Goal: Transaction & Acquisition: Book appointment/travel/reservation

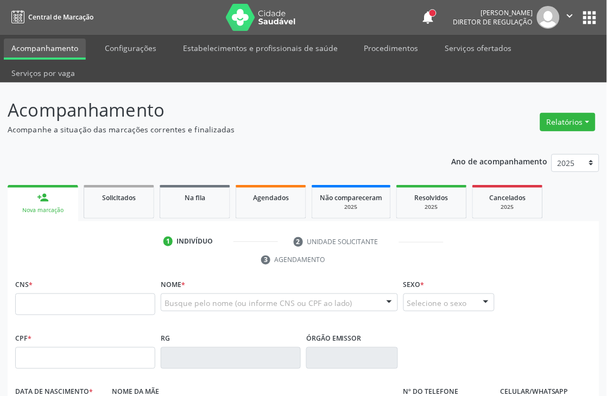
click at [62, 310] on input "text" at bounding box center [85, 305] width 140 height 22
type input "706 2065 7437 8267"
type input "011.049.464-40"
type input "[DATE]"
type input "[PERSON_NAME]"
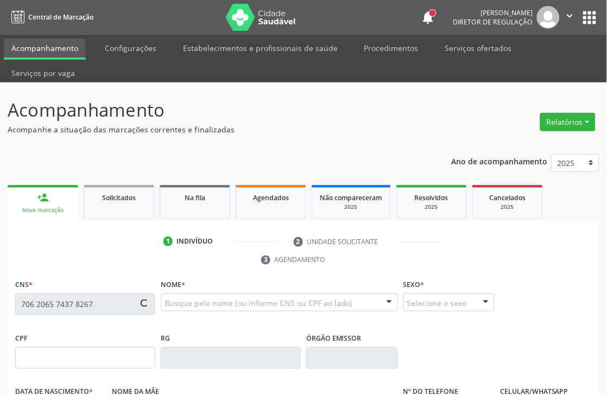
type input "[PHONE_NUMBER]"
type input "S/N"
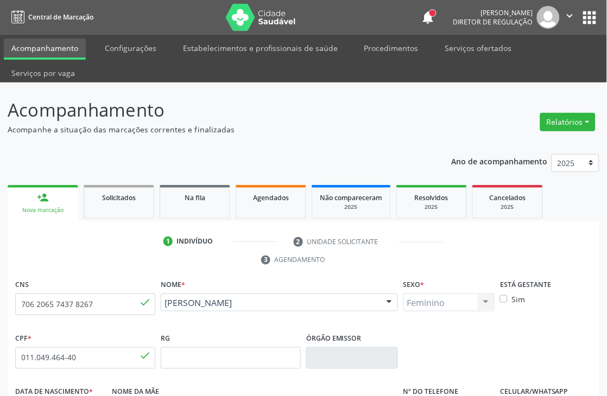
scroll to position [120, 0]
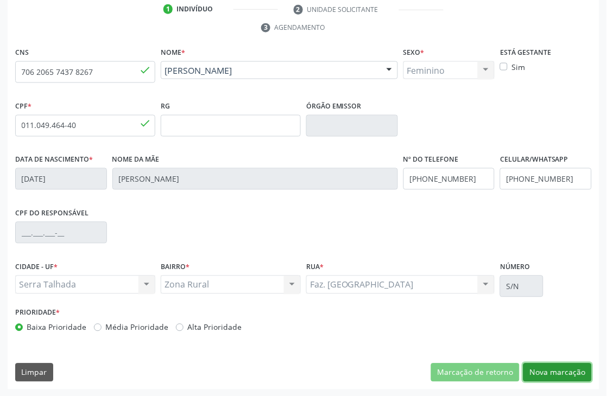
click at [557, 372] on button "Nova marcação" at bounding box center [557, 373] width 68 height 18
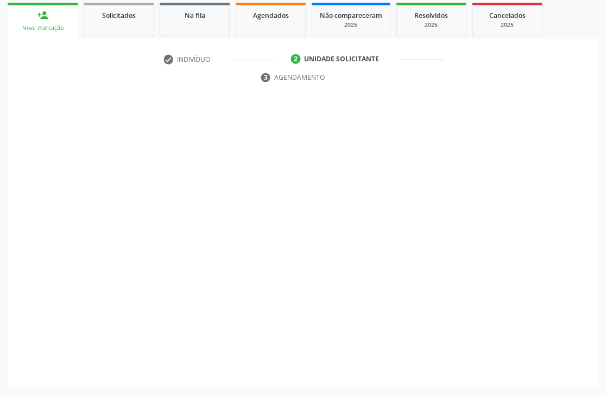
scroll to position [182, 0]
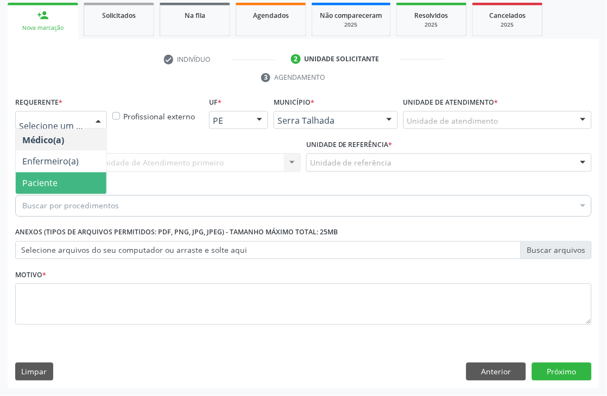
click at [63, 181] on span "Paciente" at bounding box center [61, 184] width 91 height 22
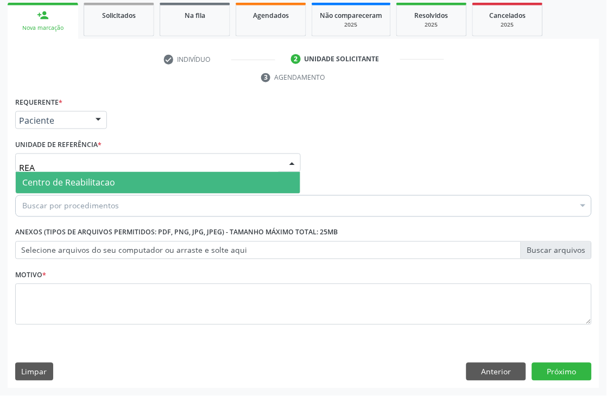
type input "REAB"
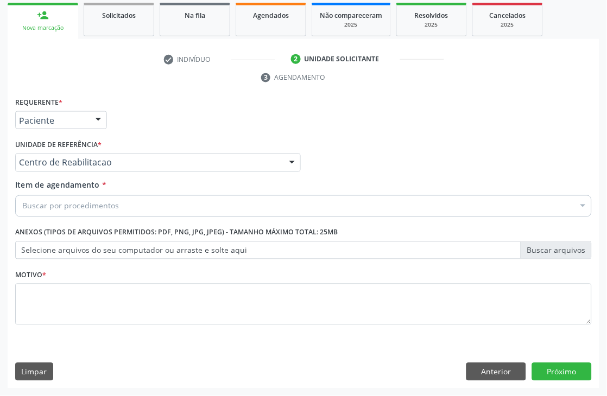
click at [26, 196] on div "Buscar por procedimentos" at bounding box center [303, 206] width 576 height 22
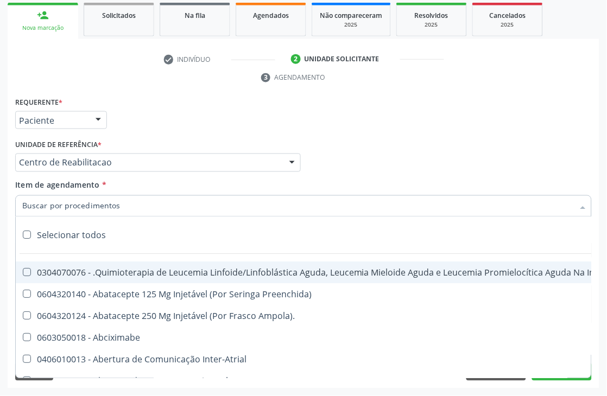
click at [27, 208] on input "Item de agendamento *" at bounding box center [297, 206] width 551 height 22
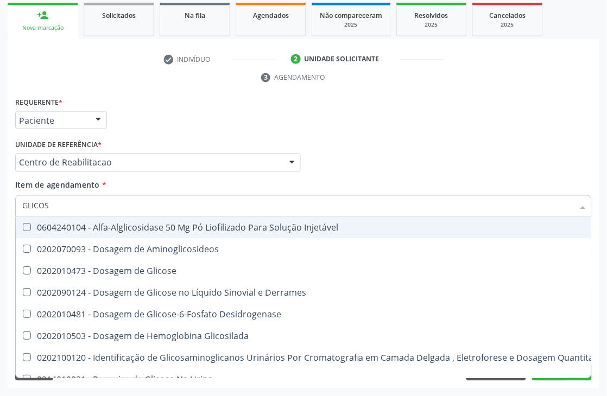
type input "GLICOSE"
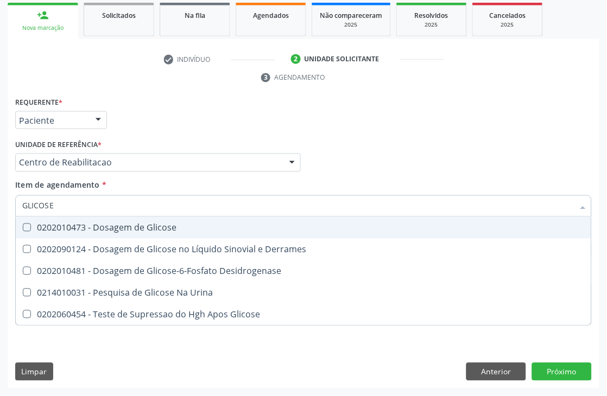
click at [30, 224] on div "0202010473 - Dosagem de Glicose" at bounding box center [303, 228] width 562 height 9
checkbox Glicose "true"
click at [52, 209] on input "GLICOSE" at bounding box center [297, 206] width 551 height 22
checkbox Glicose "false"
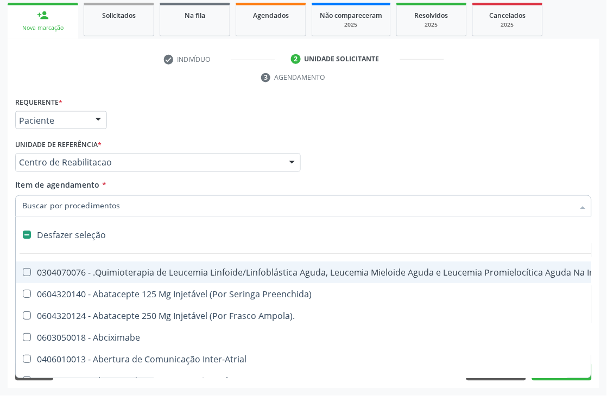
type input "C"
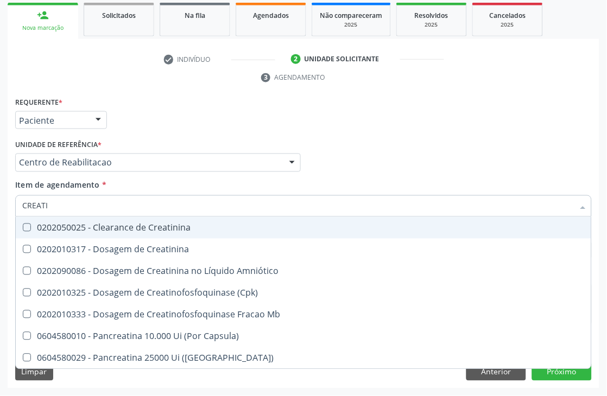
type input "CREATIN"
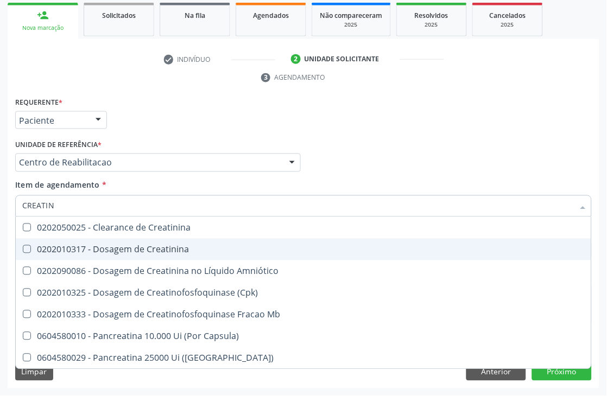
click at [52, 253] on span "0202010317 - Dosagem de Creatinina" at bounding box center [303, 250] width 575 height 22
checkbox Creatinina "true"
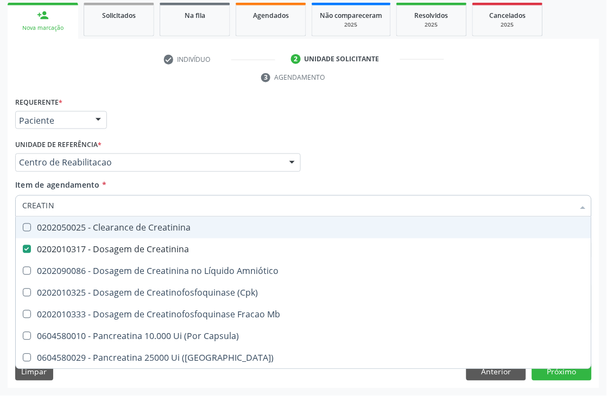
click at [55, 208] on input "CREATIN" at bounding box center [297, 206] width 551 height 22
checkbox Creatinina "false"
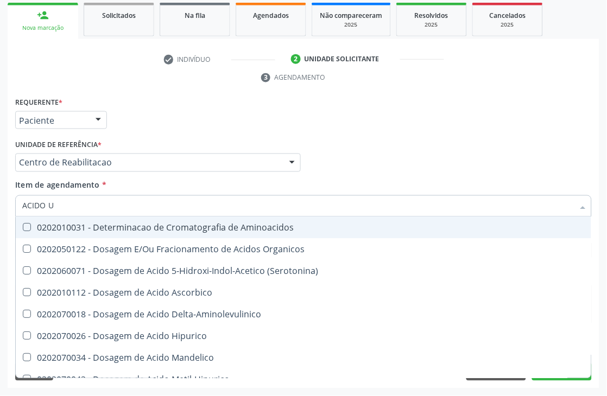
type input "ACIDO UR"
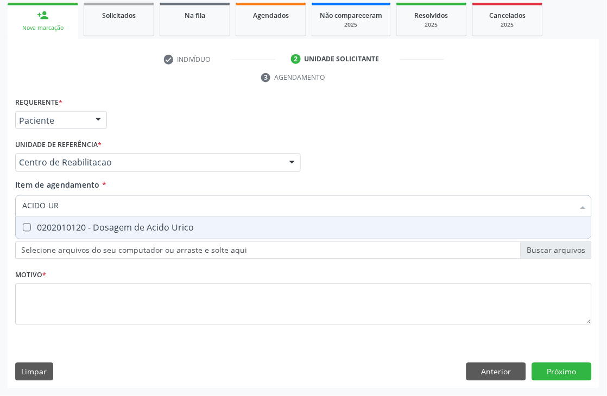
click at [66, 220] on span "0202010120 - Dosagem de Acido Urico" at bounding box center [303, 228] width 575 height 22
checkbox Urico "true"
click at [66, 196] on input "ACIDO UR" at bounding box center [297, 206] width 551 height 22
type input "ACIDO"
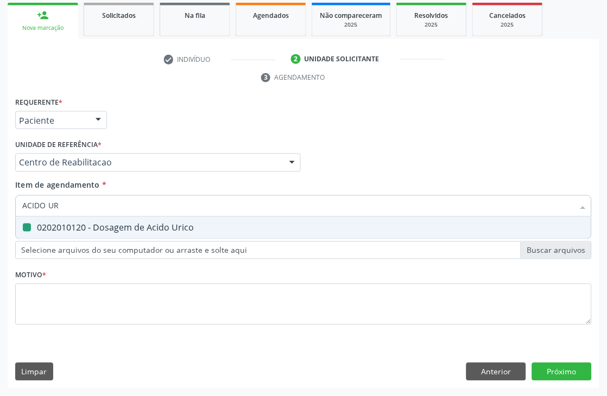
checkbox Urico "false"
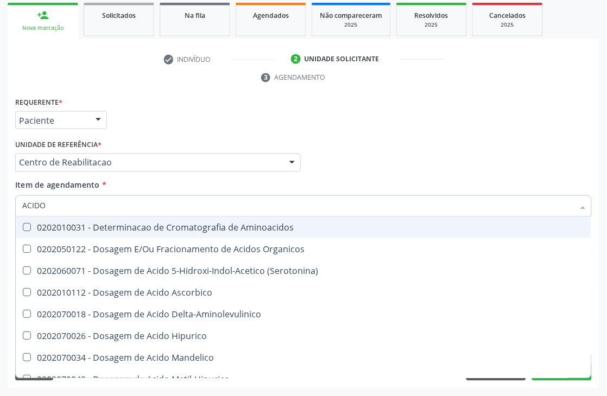
type input "ACID"
checkbox Urico "false"
checkbox Cromatografia\) "true"
type input "A"
checkbox Cromatografia\) "false"
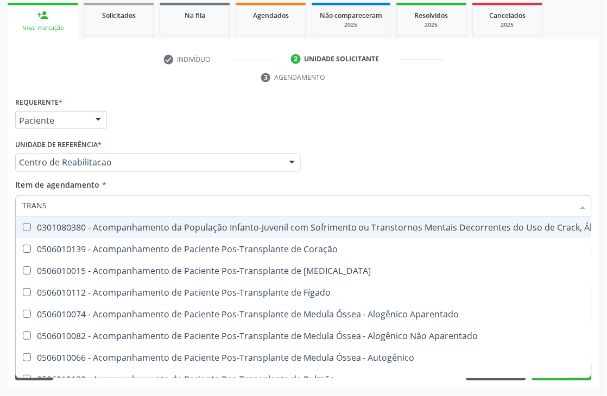
type input "TRANSA"
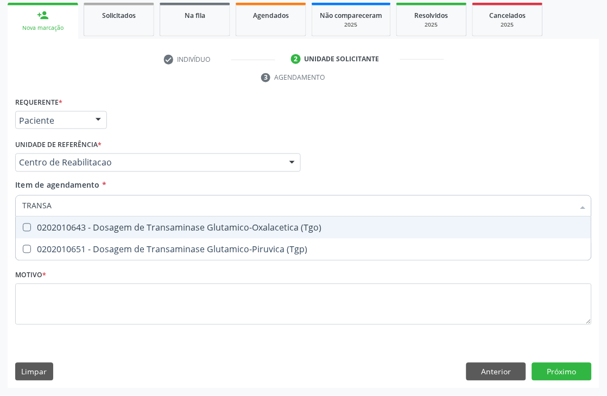
click at [65, 225] on div "0202010643 - Dosagem de Transaminase Glutamico-Oxalacetica (Tgo)" at bounding box center [303, 228] width 562 height 9
checkbox \(Tgo\) "true"
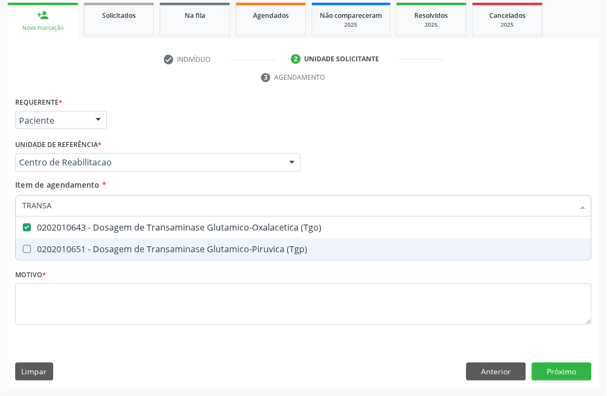
click at [65, 250] on div "0202010651 - Dosagem de Transaminase Glutamico-Piruvica (Tgp)" at bounding box center [303, 249] width 562 height 9
checkbox \(Tgp\) "true"
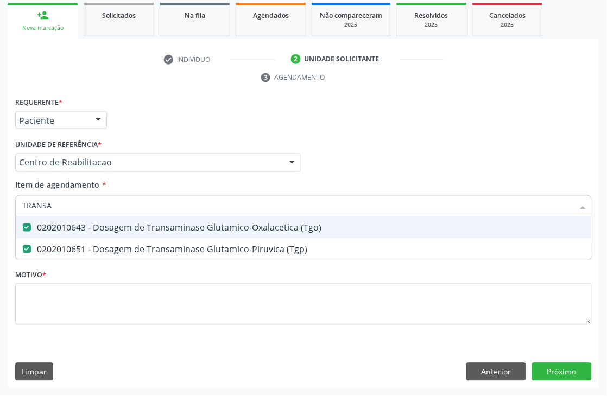
click at [63, 206] on input "TRANSA" at bounding box center [297, 206] width 551 height 22
checkbox \(Tgo\) "false"
checkbox \(Tgp\) "false"
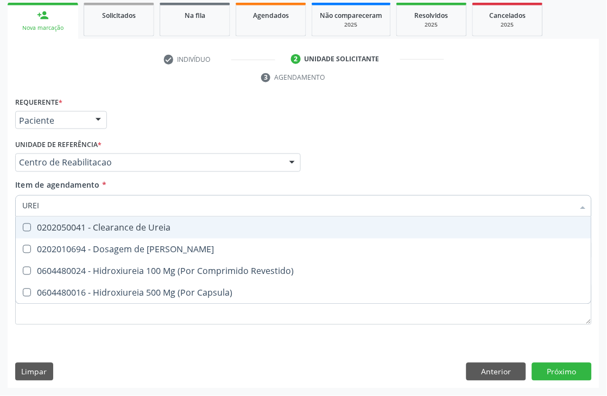
type input "UREIA"
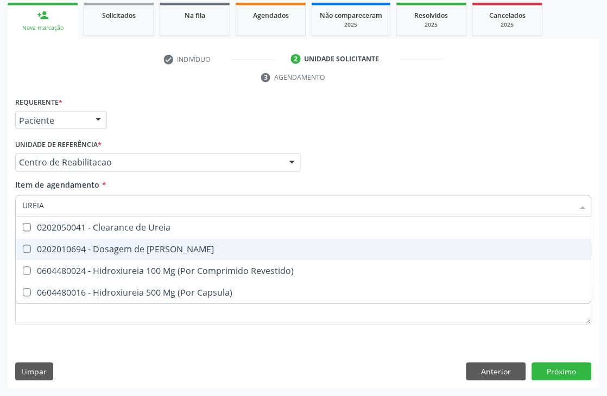
click at [150, 248] on div "0202010694 - Dosagem de [PERSON_NAME]" at bounding box center [303, 249] width 562 height 9
checkbox Ureia "true"
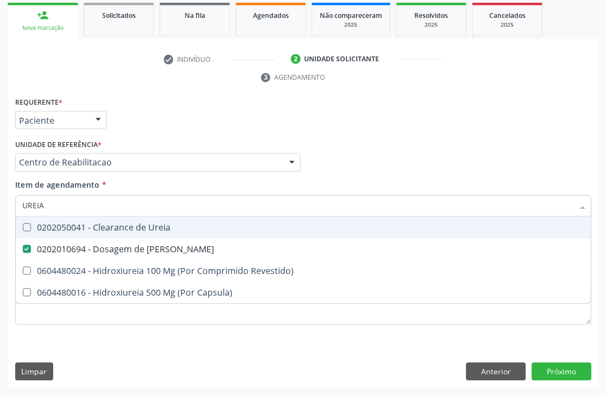
click at [125, 209] on input "UREIA" at bounding box center [297, 206] width 551 height 22
checkbox Ureia "false"
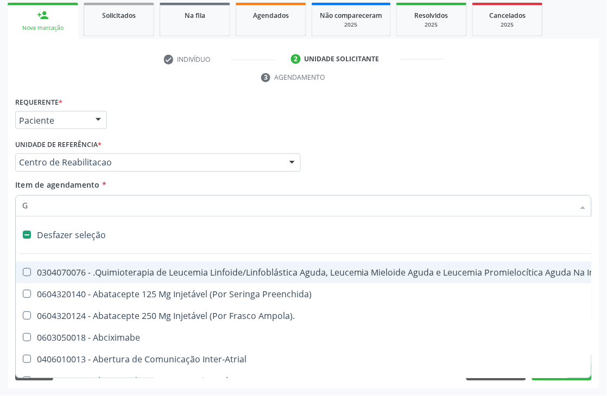
type input "GL"
checkbox Aparentado "true"
checkbox Terapeutica\) "true"
checkbox Nutricional "true"
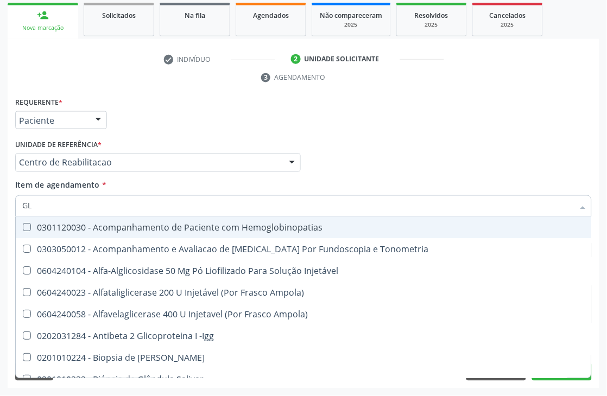
type input "GLI"
checkbox \(Confirmatorio\) "true"
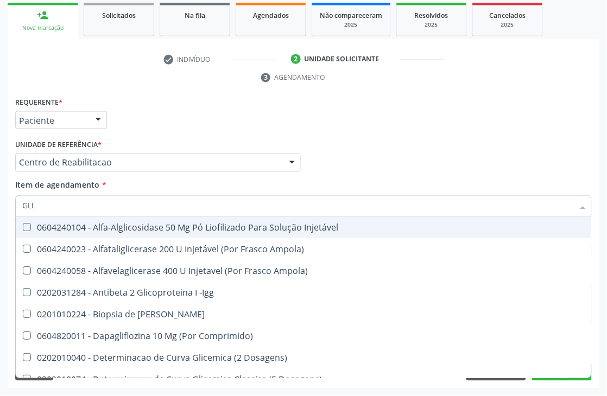
type input "GLIC"
checkbox Aminoglicosideos "true"
checkbox Glicose "false"
type input "GLICO"
checkbox Comprimido\) "true"
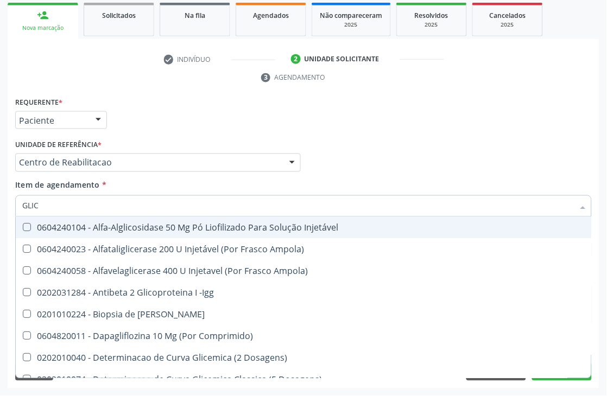
checkbox Aminoglicosideos "false"
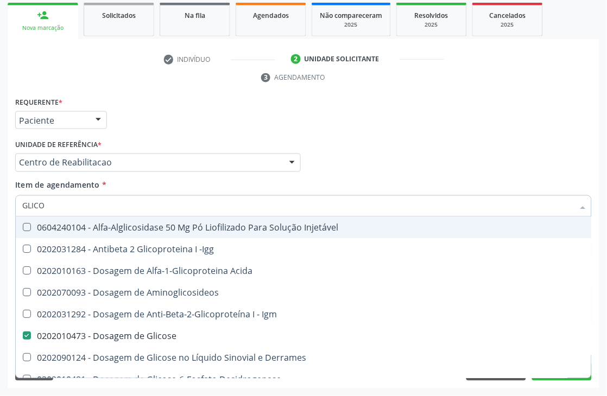
type input "GLICOS"
checkbox Acida "true"
checkbox Glicose "false"
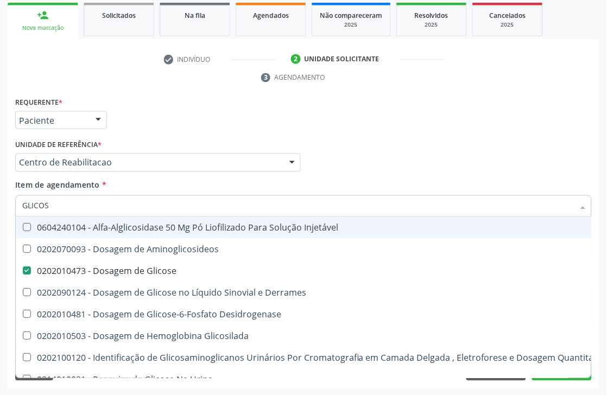
type input "GLICOSI"
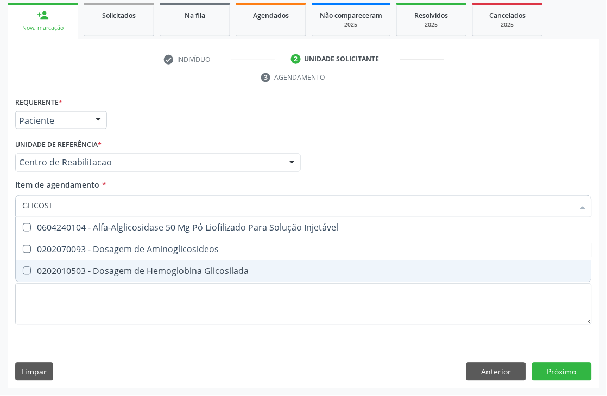
click at [131, 267] on div "0202010503 - Dosagem de Hemoglobina Glicosilada" at bounding box center [303, 271] width 562 height 9
checkbox Glicosilada "true"
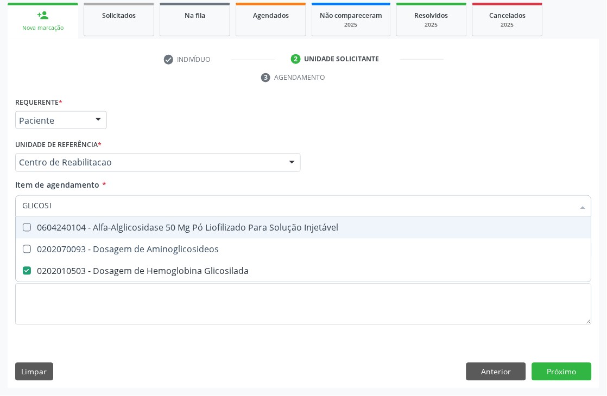
click at [88, 205] on input "GLICOSI" at bounding box center [297, 206] width 551 height 22
checkbox Glicosilada "false"
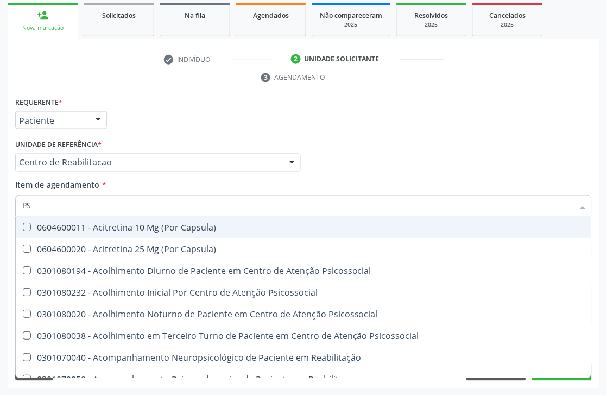
type input "PSA"
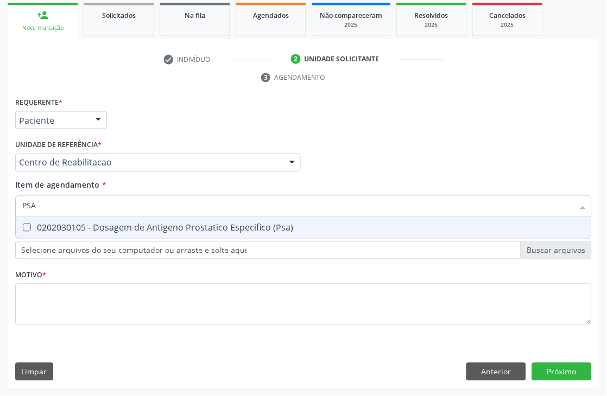
click at [98, 226] on div "0202030105 - Dosagem de Antigeno Prostatico Especifico (Psa)" at bounding box center [303, 228] width 562 height 9
checkbox \(Psa\) "true"
click at [92, 207] on input "PSA" at bounding box center [297, 206] width 551 height 22
checkbox \(Psa\) "false"
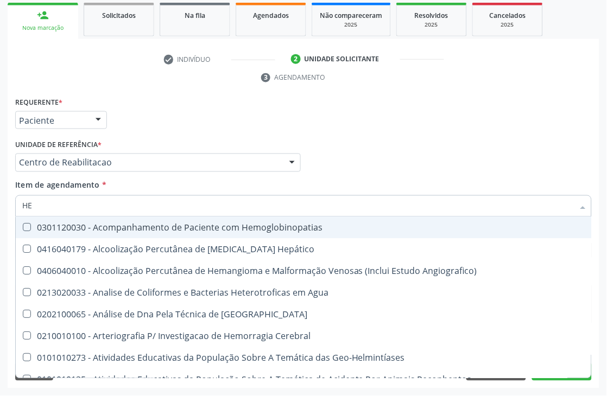
type input "HEM"
checkbox \(Qualitativo\) "true"
checkbox Glicosilada "false"
type input "HEMO"
checkbox Redome\) "true"
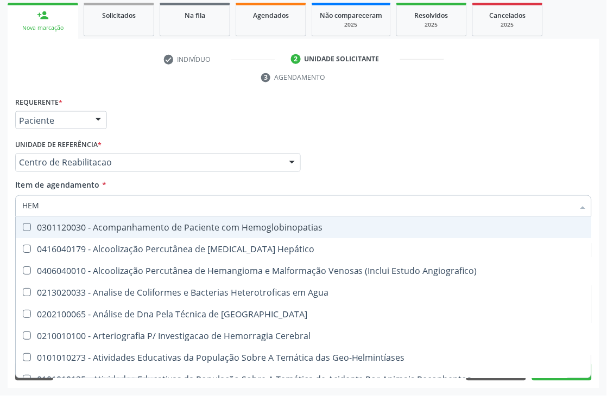
checkbox \(Qualitativo\) "false"
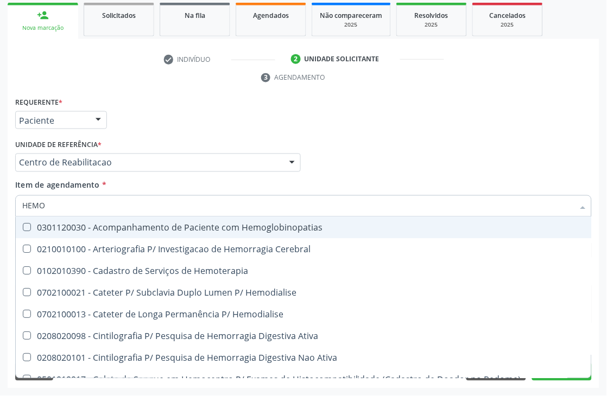
type input "HEMOG"
checkbox Tardio\) "true"
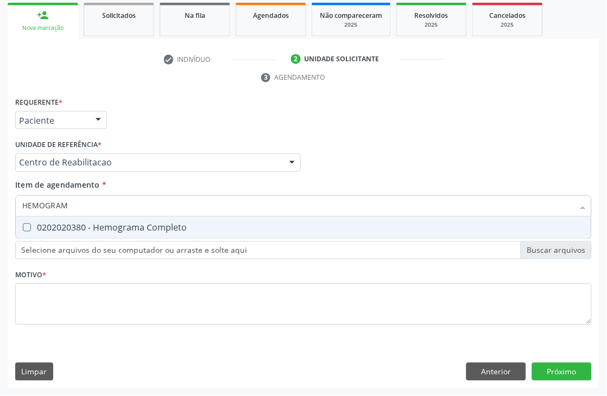
type input "HEMOGRAMA"
click at [97, 224] on div "0202020380 - Hemograma Completo" at bounding box center [303, 228] width 562 height 9
checkbox Completo "true"
click at [91, 203] on input "HEMOGRAMA" at bounding box center [297, 206] width 551 height 22
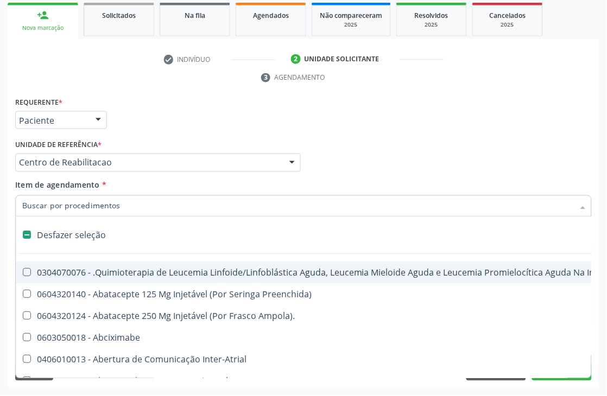
checkbox Manutenção "false"
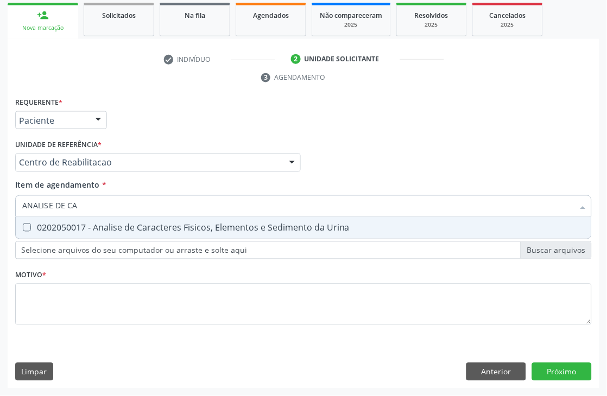
type input "ANALISE DE CAR"
click at [91, 219] on span "0202050017 - Analise de Caracteres Fisicos, Elementos e Sedimento da Urina" at bounding box center [303, 228] width 575 height 22
checkbox Urina "true"
click at [86, 197] on input "ANALISE DE CAR" at bounding box center [297, 206] width 551 height 22
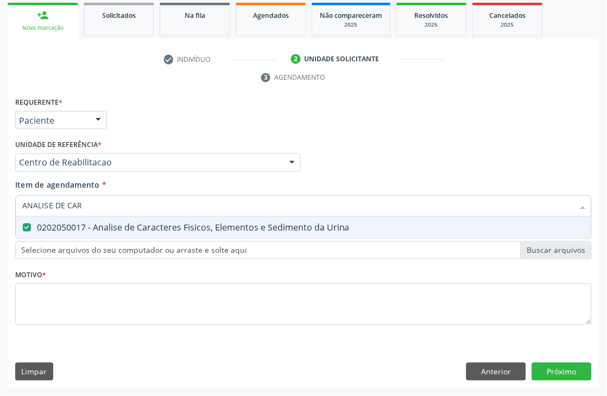
click at [86, 197] on input "ANALISE DE CAR" at bounding box center [297, 206] width 551 height 22
checkbox Urina "false"
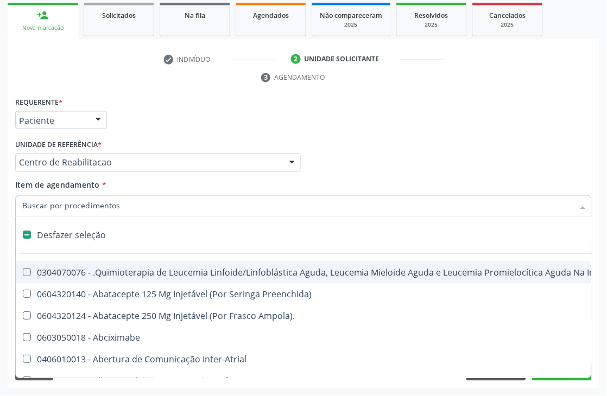
type input "T"
checkbox Reto "true"
checkbox Urina "false"
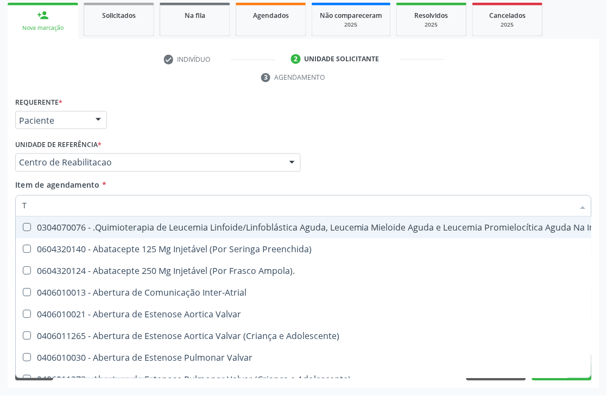
type input "[MEDICAL_DATA]"
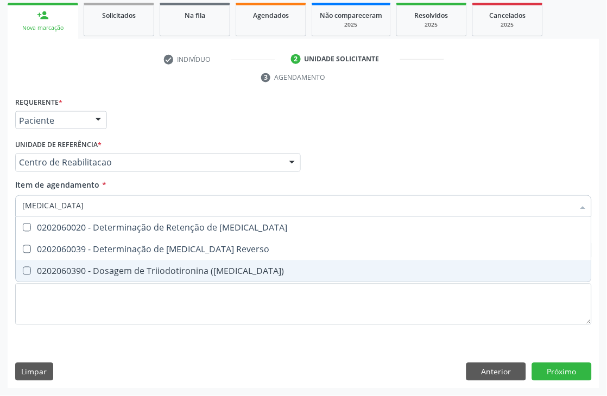
click at [114, 269] on div "0202060390 - Dosagem de Triiodotironina ([MEDICAL_DATA])" at bounding box center [303, 271] width 562 height 9
checkbox \(T3\) "true"
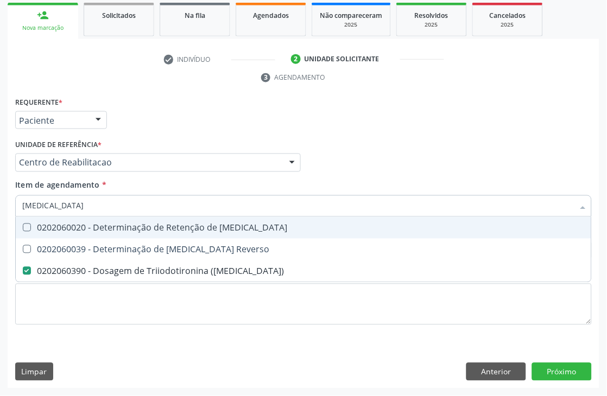
type input "T"
checkbox \(T3\) "false"
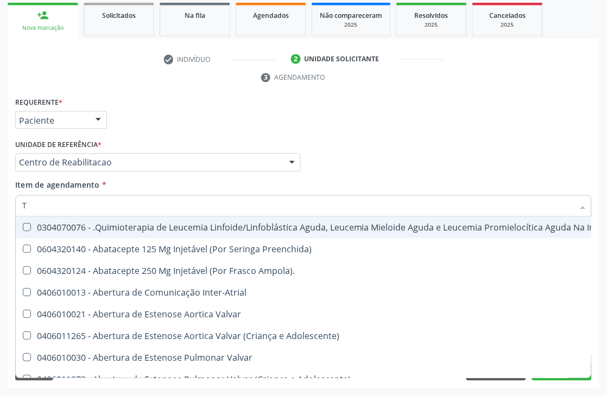
type input "T4"
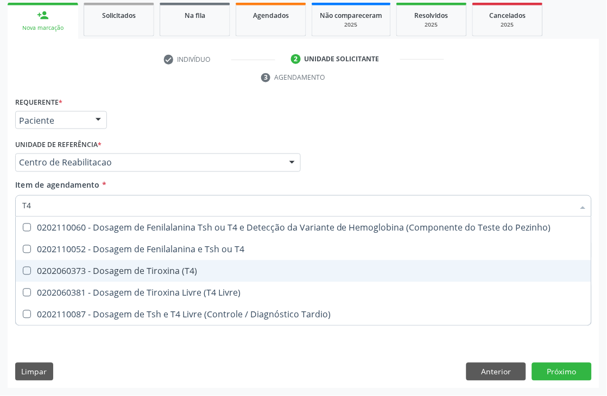
click at [67, 262] on span "0202060373 - Dosagem de Tiroxina (T4)" at bounding box center [303, 271] width 575 height 22
checkbox \(T4\) "true"
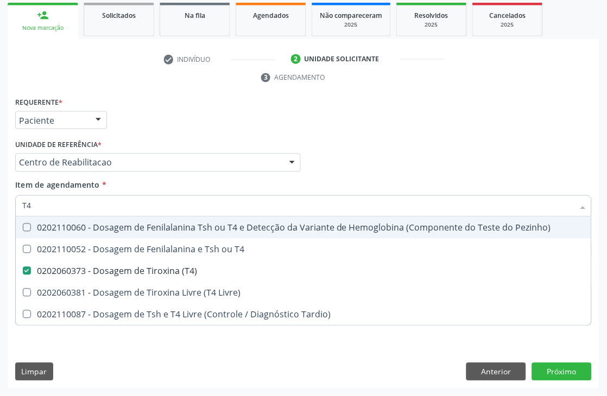
type input "T"
checkbox \(T4\) "false"
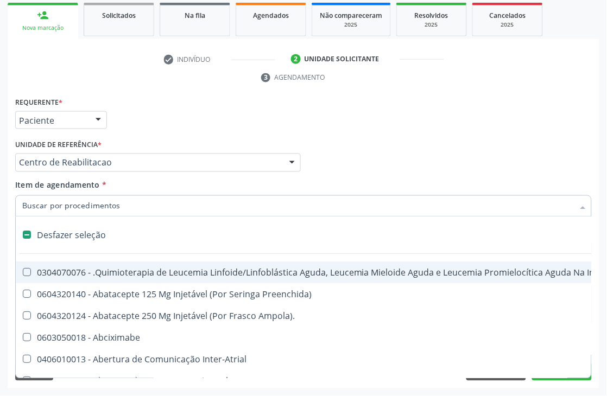
type input "T"
checkbox Reto "true"
checkbox Urina "false"
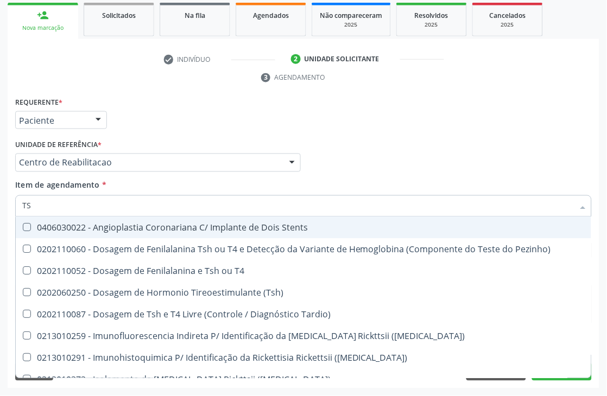
type input "TSH"
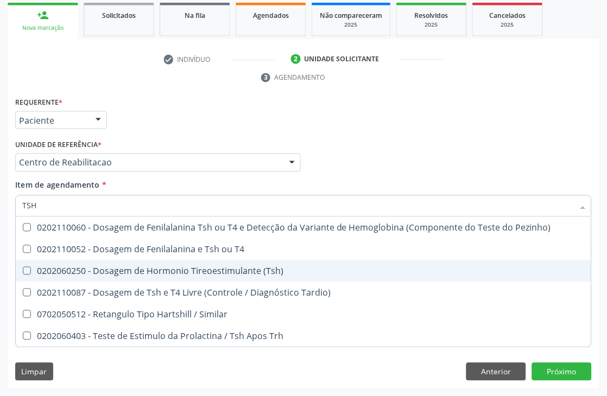
click at [116, 262] on span "0202060250 - Dosagem de Hormonio Tireoestimulante (Tsh)" at bounding box center [303, 271] width 575 height 22
checkbox \(Tsh\) "true"
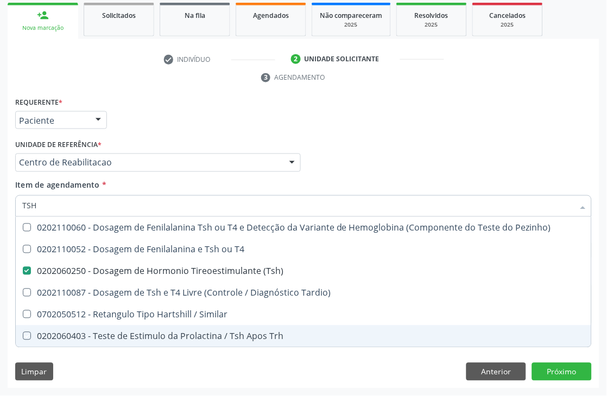
click at [107, 358] on div "Requerente * Paciente Médico(a) Enfermeiro(a) Paciente Nenhum resultado encontr…" at bounding box center [303, 241] width 591 height 295
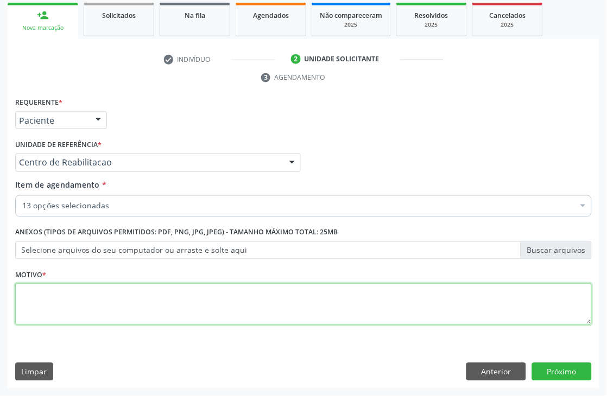
click at [75, 312] on textarea at bounding box center [303, 304] width 576 height 41
type textarea "."
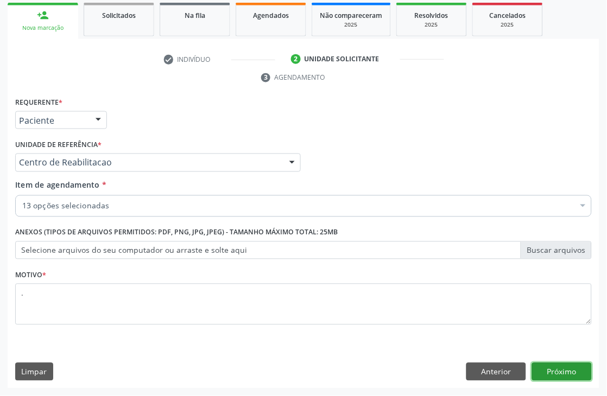
click at [556, 363] on button "Próximo" at bounding box center [562, 372] width 60 height 18
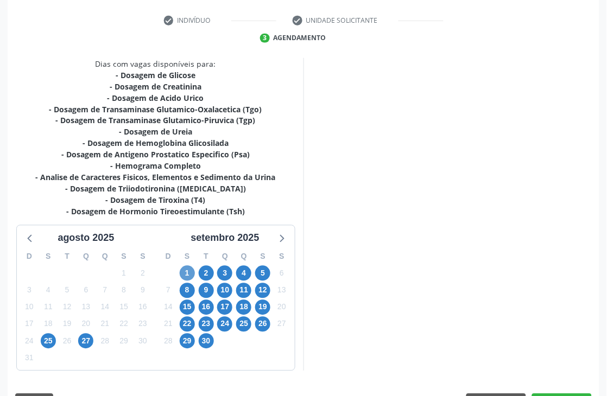
scroll to position [252, 0]
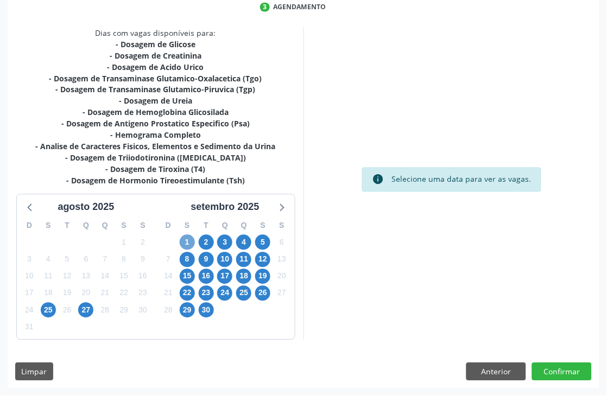
click at [188, 243] on span "1" at bounding box center [187, 242] width 15 height 15
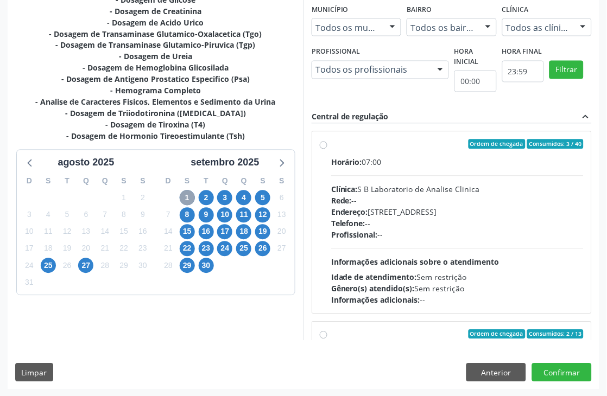
scroll to position [297, 0]
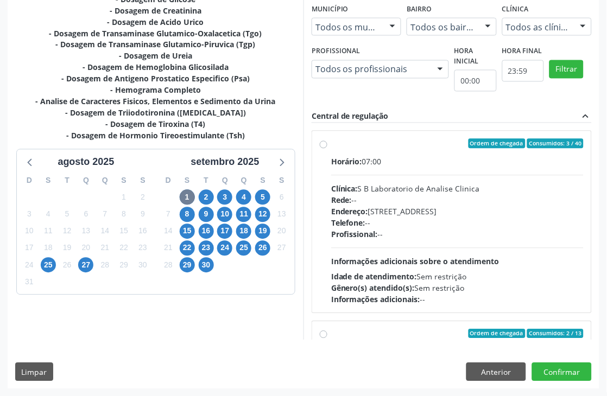
click at [365, 219] on span "Telefone:" at bounding box center [348, 223] width 34 height 10
click at [327, 149] on input "Ordem de chegada Consumidos: 3 / 40 Horário: 07:00 Clínica: S B Laboratorio de …" at bounding box center [324, 144] width 8 height 10
radio input "true"
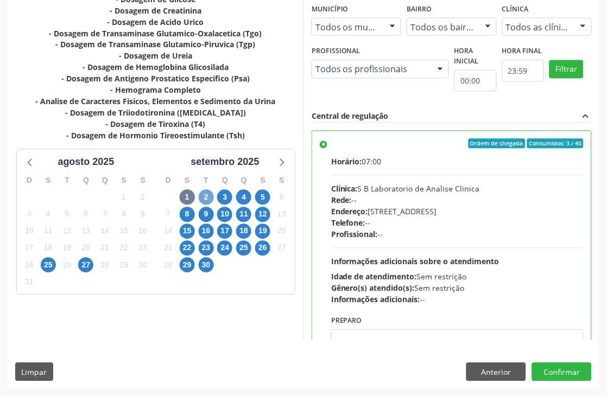
click at [209, 201] on span "2" at bounding box center [206, 197] width 15 height 15
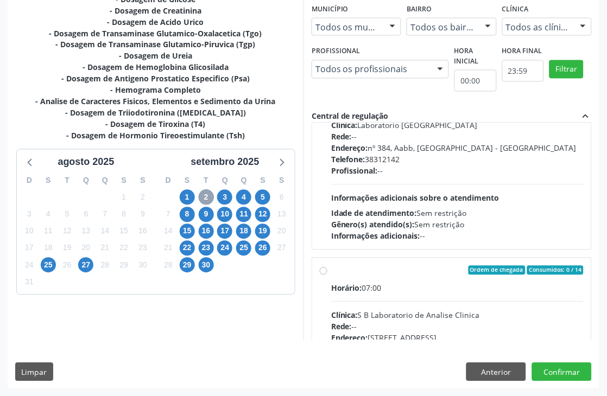
scroll to position [0, 0]
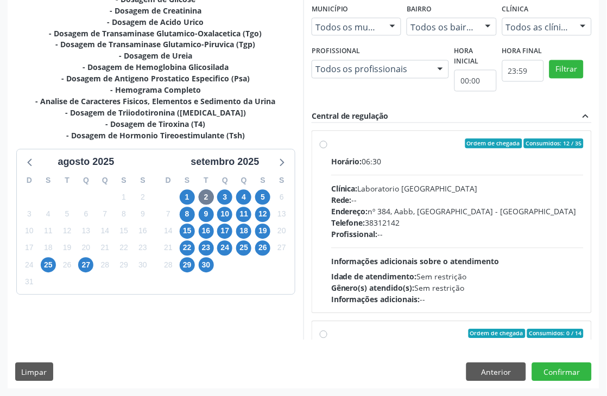
click at [443, 224] on div "Telefone: [PHONE_NUMBER]" at bounding box center [457, 223] width 252 height 11
click at [327, 149] on input "Ordem de chegada Consumidos: 12 / 35 Horário: 06:30 Clínica: Laboratorio [GEOGR…" at bounding box center [324, 144] width 8 height 10
radio input "true"
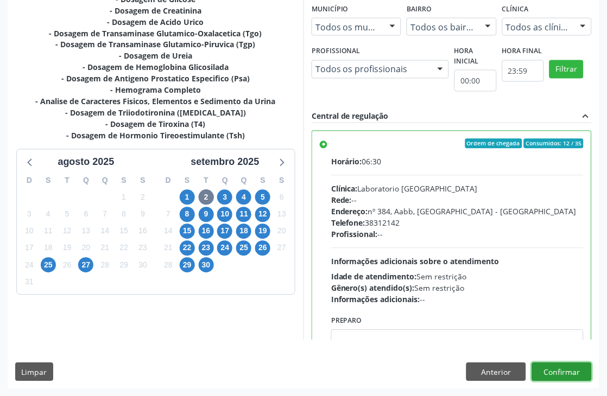
click at [584, 371] on button "Confirmar" at bounding box center [562, 372] width 60 height 18
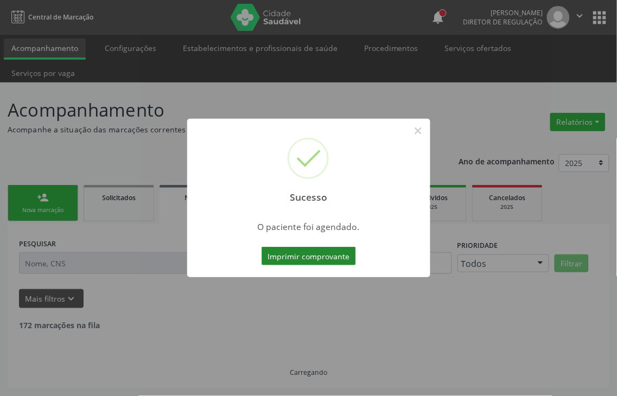
click at [302, 256] on button "Imprimir comprovante" at bounding box center [309, 256] width 94 height 18
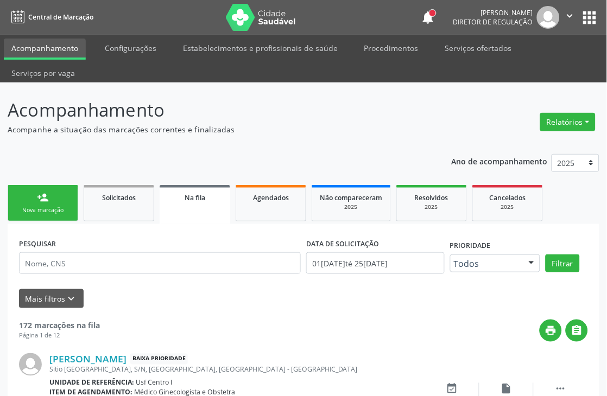
click at [41, 194] on div "person_add" at bounding box center [43, 198] width 12 height 12
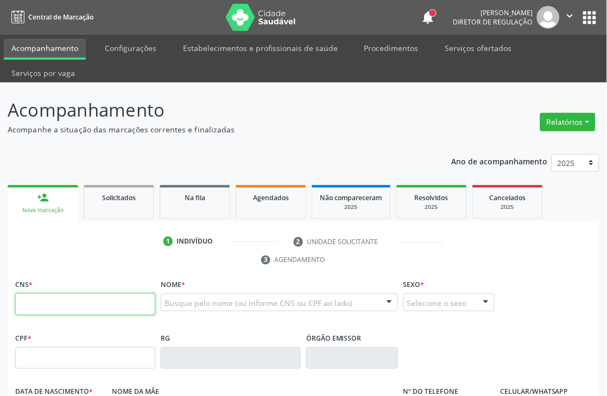
click at [67, 296] on input "text" at bounding box center [85, 305] width 140 height 22
type input "704 2077 3924 8687"
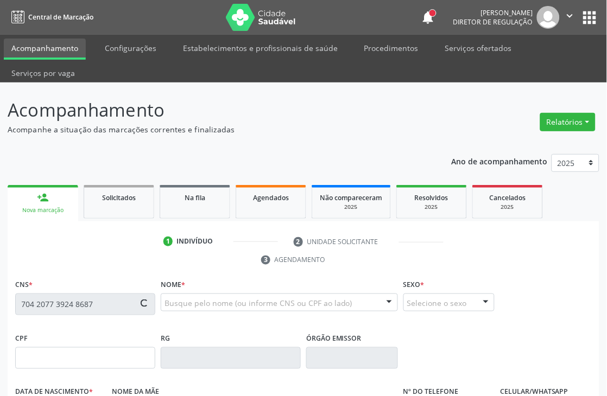
type input "05/07/2021"
type input "Aria Cicera Saturnino Ribero"
type input "(87) 99999-9999"
type input "S/N"
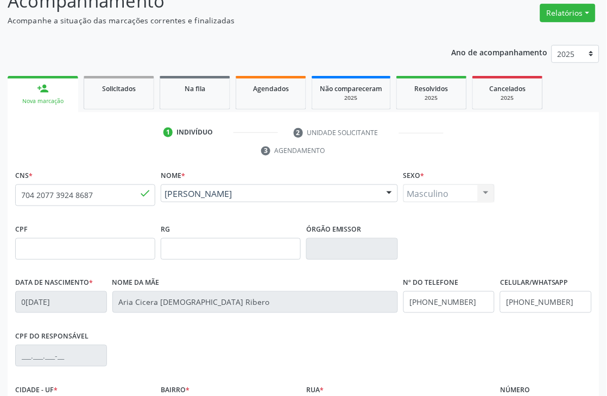
scroll to position [232, 0]
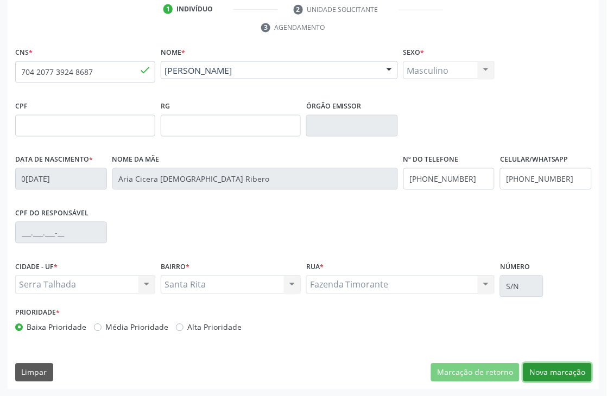
click at [533, 365] on button "Nova marcação" at bounding box center [557, 373] width 68 height 18
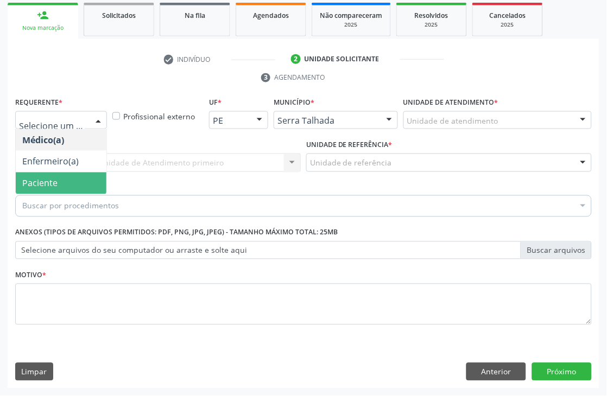
click at [74, 185] on span "Paciente" at bounding box center [61, 184] width 91 height 22
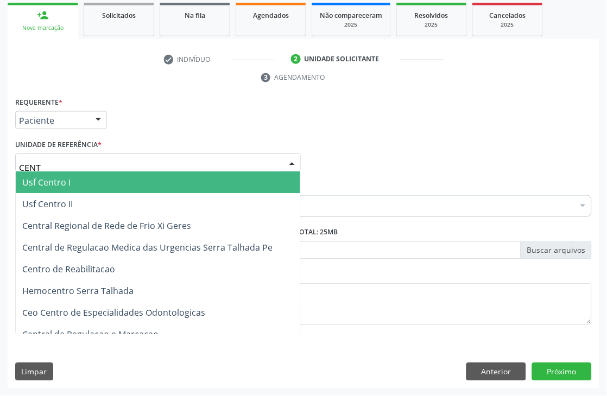
type input "CENTR"
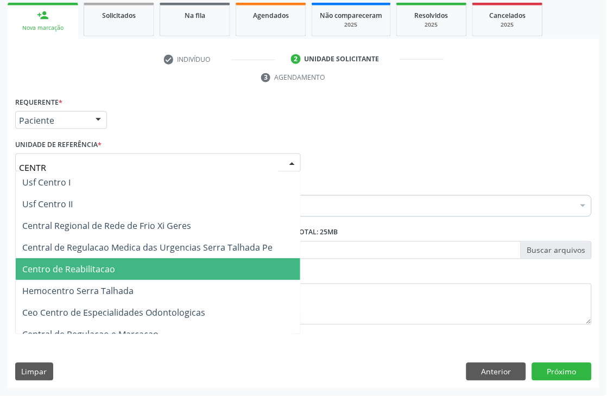
click at [111, 261] on span "Centro de Reabilitacao" at bounding box center [158, 270] width 284 height 22
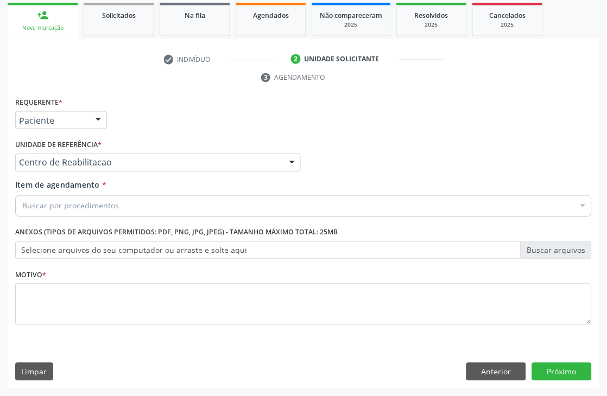
click at [154, 202] on div "Buscar por procedimentos" at bounding box center [303, 206] width 576 height 22
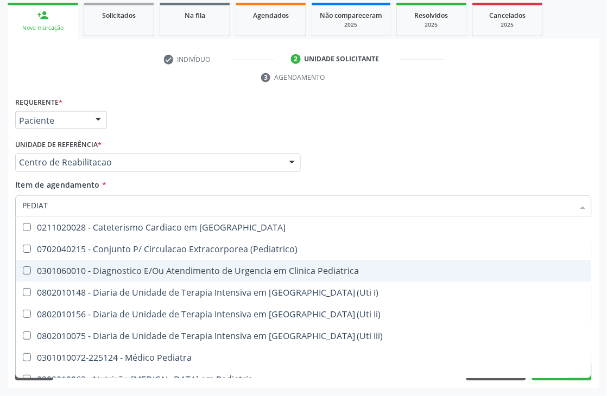
type input "PEDIATR"
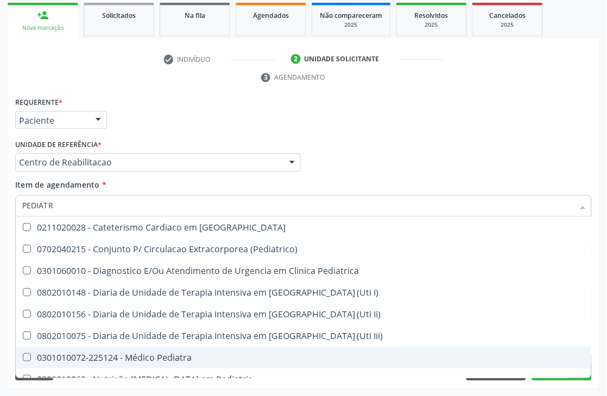
click at [167, 350] on span "0301010072-225124 - Médico Pediatra" at bounding box center [303, 358] width 575 height 22
checkbox Pediatra "true"
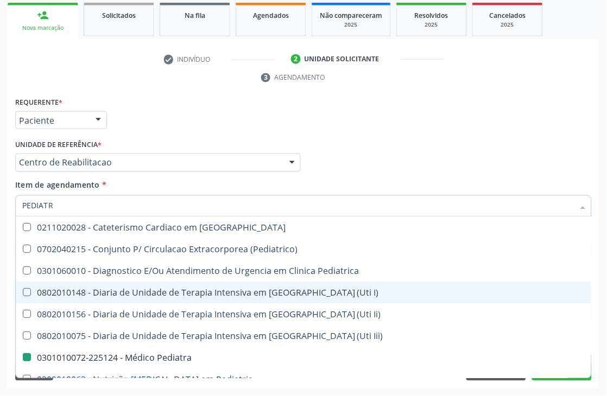
click at [0, 239] on div "Acompanhamento Acompanhe a situação das marcações correntes e finalizadas Relat…" at bounding box center [303, 148] width 607 height 496
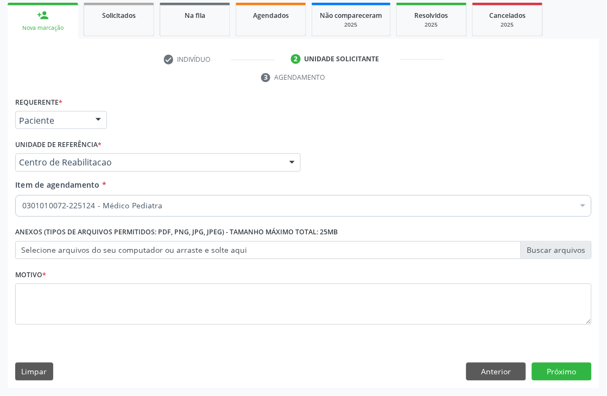
checkbox Pediatra "true"
checkbox Abciximabe "false"
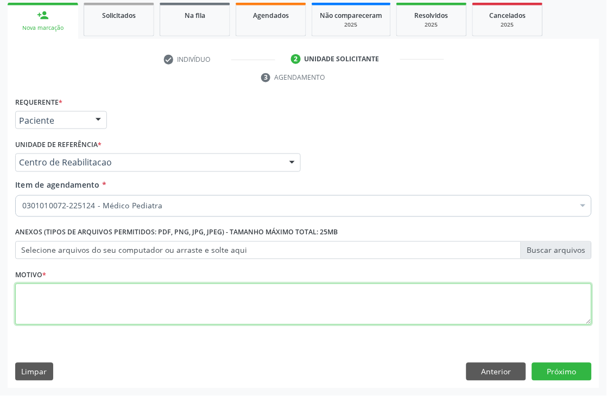
click at [134, 305] on textarea at bounding box center [303, 304] width 576 height 41
type textarea "."
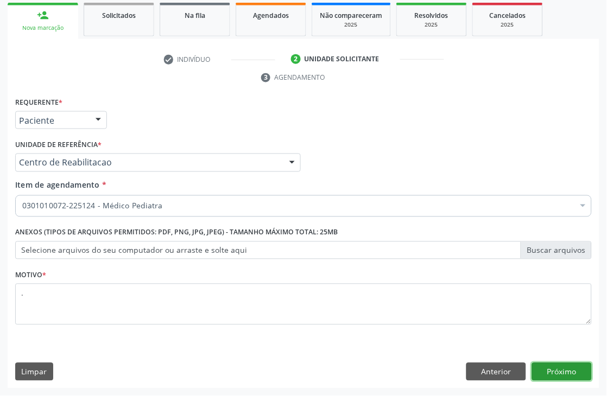
click at [549, 374] on button "Próximo" at bounding box center [562, 372] width 60 height 18
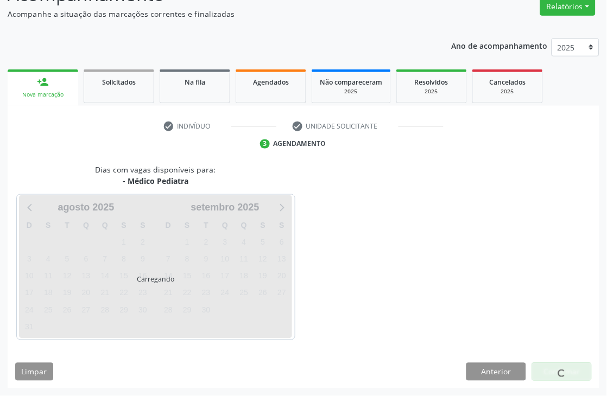
scroll to position [116, 0]
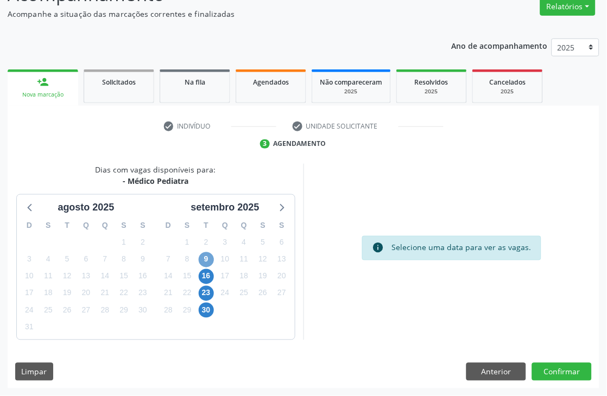
click at [202, 252] on span "9" at bounding box center [206, 259] width 15 height 15
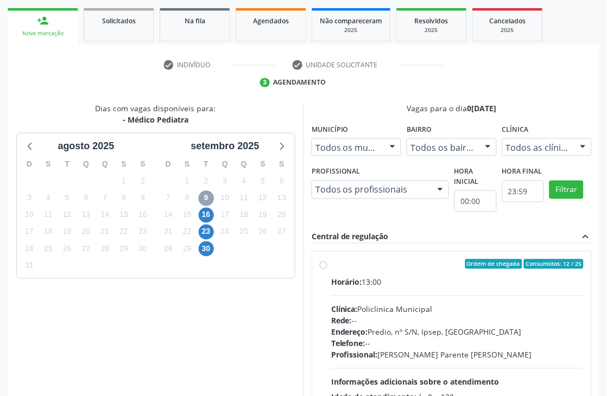
scroll to position [278, 0]
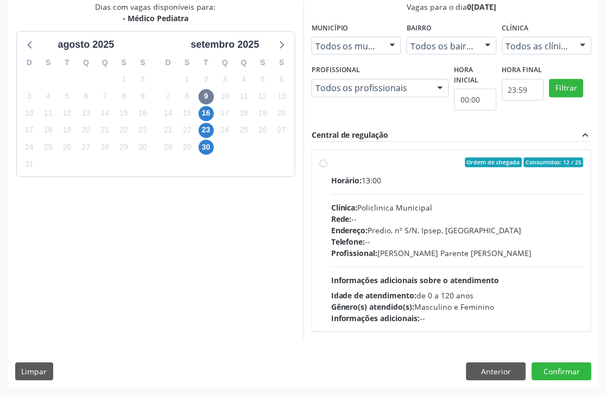
click at [438, 286] on div "Horário: 13:00 Clínica: Policlinica Municipal Rede: -- Endereço: Predio, nº S/N…" at bounding box center [457, 249] width 252 height 149
click at [327, 168] on input "Ordem de chegada Consumidos: 12 / 25 Horário: 13:00 Clínica: Policlinica Munici…" at bounding box center [324, 163] width 8 height 10
radio input "true"
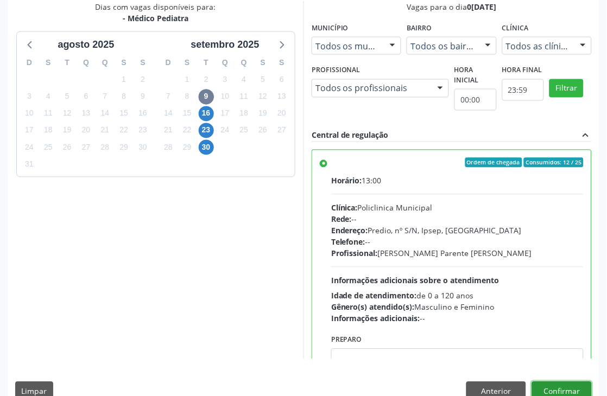
click at [571, 385] on button "Confirmar" at bounding box center [562, 391] width 60 height 18
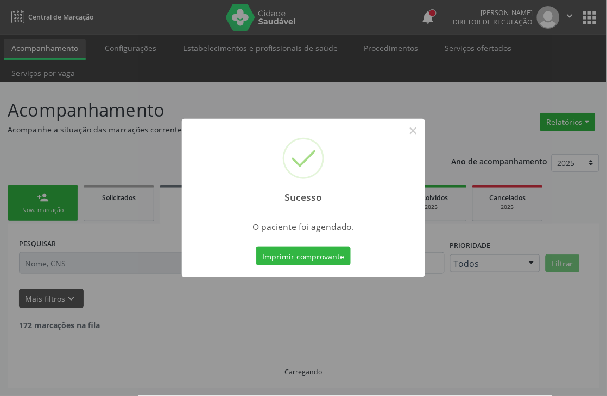
scroll to position [0, 0]
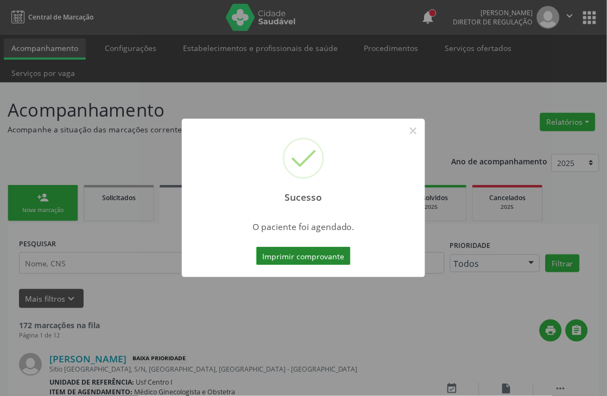
click at [299, 259] on button "Imprimir comprovante" at bounding box center [303, 256] width 94 height 18
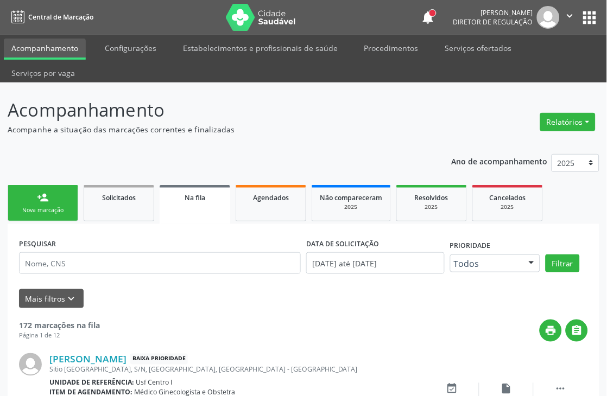
click at [44, 192] on div "person_add" at bounding box center [43, 198] width 12 height 12
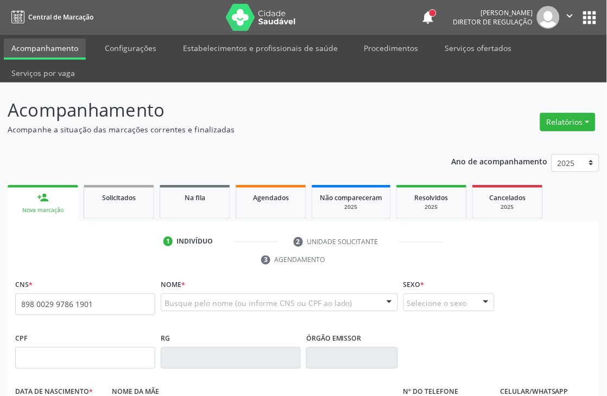
type input "898 0029 9786 1901"
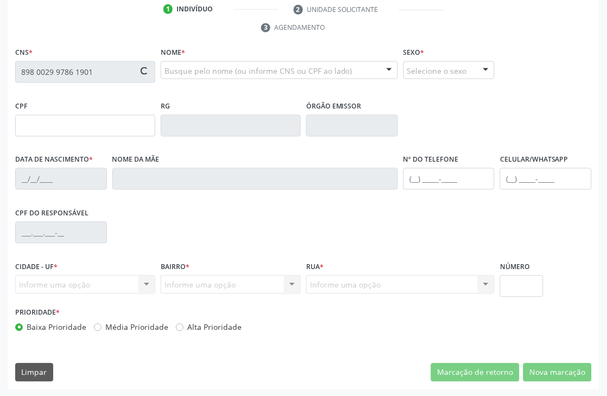
type input "14/03/2000"
type input "Aguida Gomes Ramos da Silva"
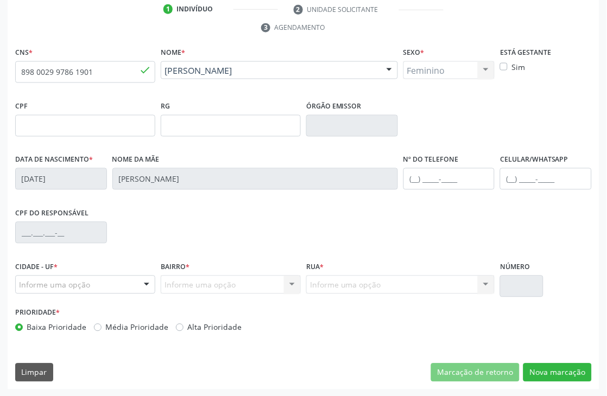
click at [131, 284] on div "Informe uma opção" at bounding box center [85, 285] width 140 height 18
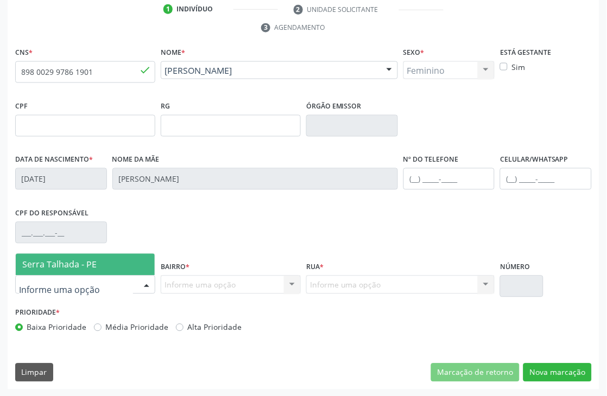
click at [122, 260] on span "Serra Talhada - PE" at bounding box center [85, 265] width 139 height 22
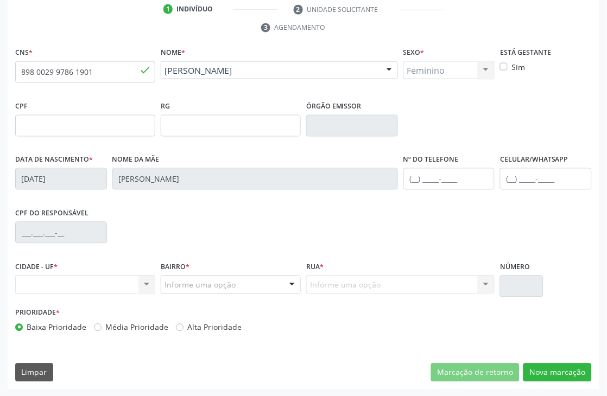
click at [147, 284] on div "Nenhum resultado encontrado para: " " Não há nenhuma opção para ser exibida." at bounding box center [85, 285] width 140 height 18
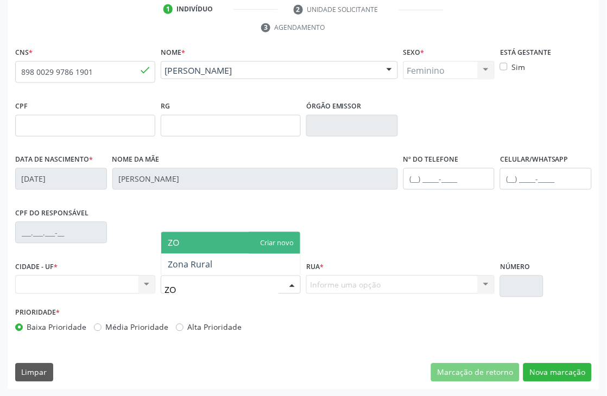
type input "ZON"
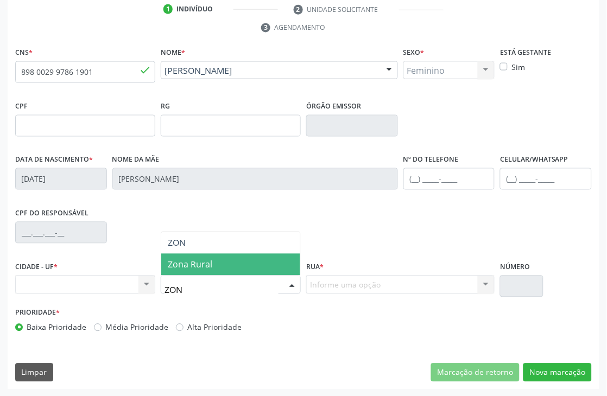
click at [213, 270] on span "Zona Rural" at bounding box center [230, 265] width 139 height 22
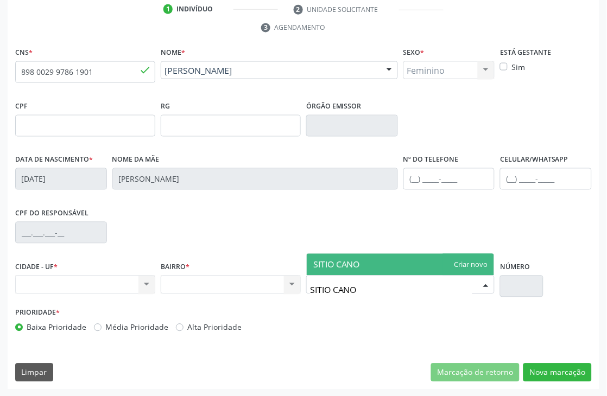
type input "SITIO CANOA"
click at [462, 260] on span "SITIO CANOA" at bounding box center [400, 265] width 187 height 22
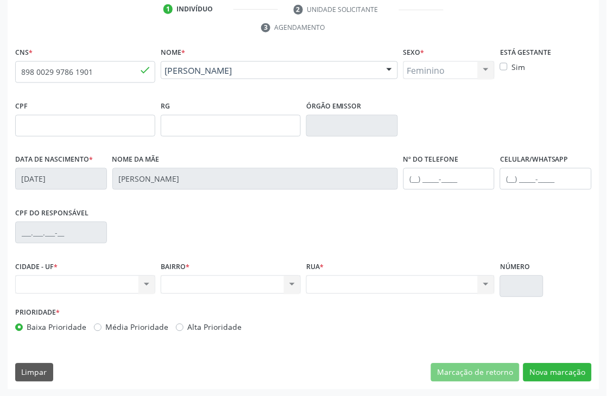
click at [517, 285] on input "text" at bounding box center [521, 287] width 43 height 22
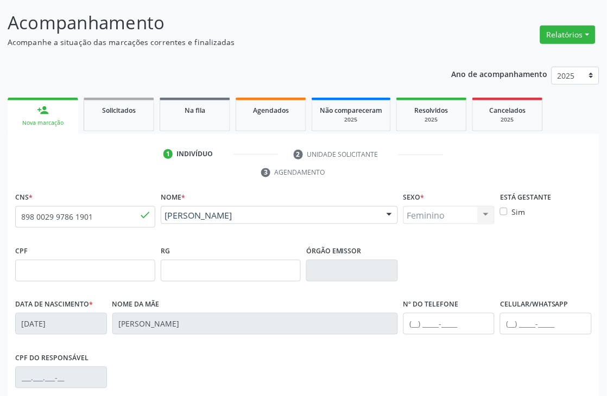
scroll to position [0, 0]
